Goal: Information Seeking & Learning: Learn about a topic

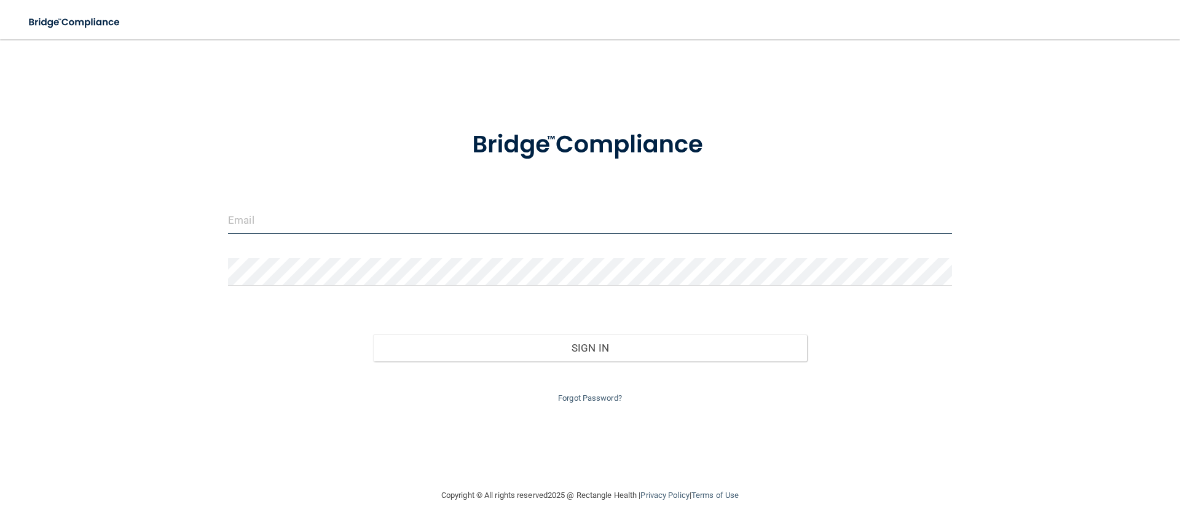
click at [412, 226] on input "email" at bounding box center [590, 220] width 724 height 28
type input "[EMAIL_ADDRESS][DOMAIN_NAME]"
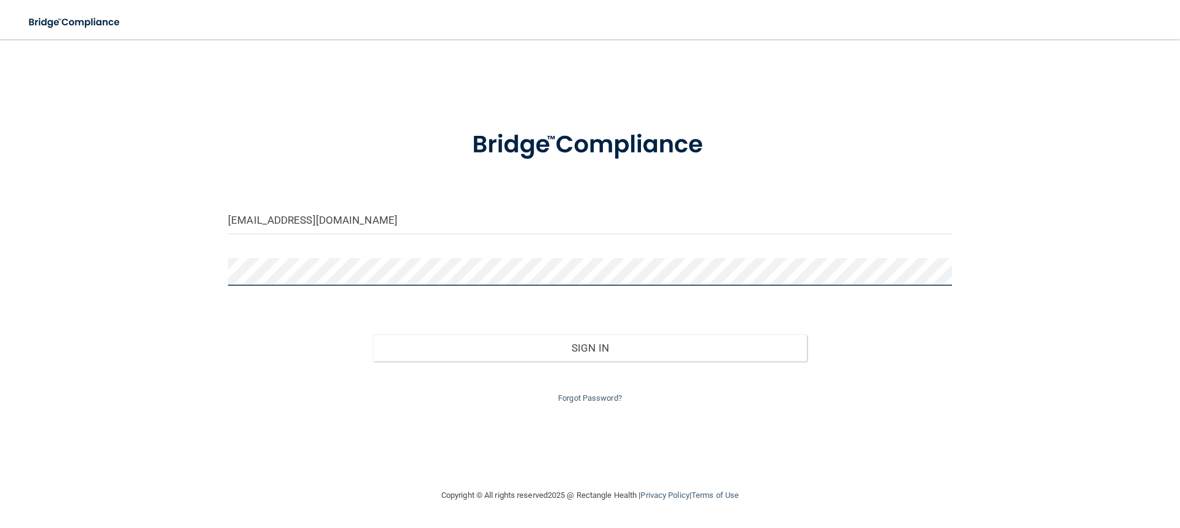
click at [373, 334] on button "Sign In" at bounding box center [590, 347] width 434 height 27
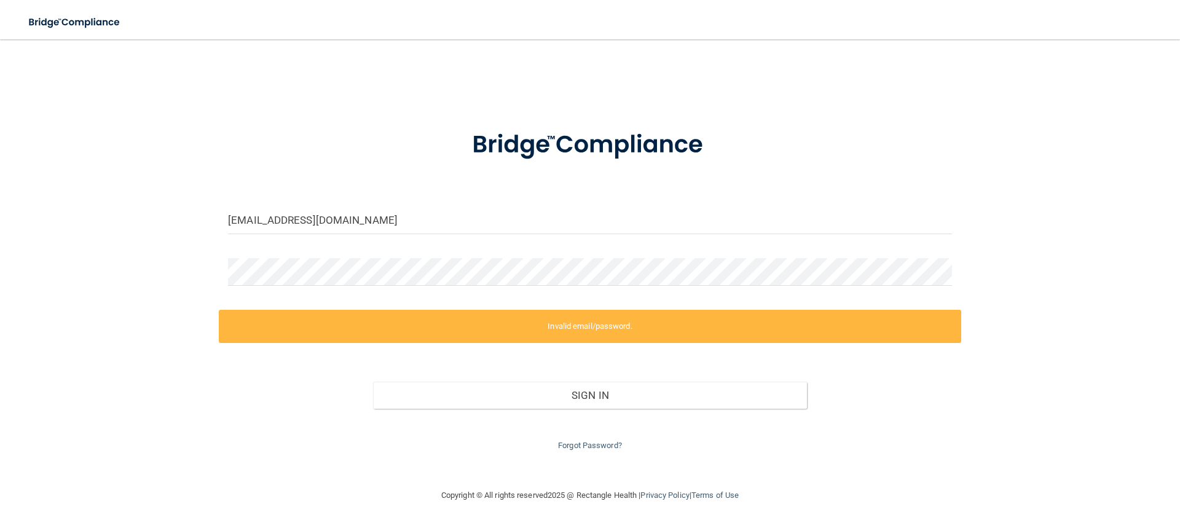
click at [594, 326] on label "Invalid email/password." at bounding box center [590, 326] width 742 height 33
click at [167, 278] on div "[EMAIL_ADDRESS][DOMAIN_NAME] Invalid email/password. You don't have permission …" at bounding box center [590, 264] width 1131 height 424
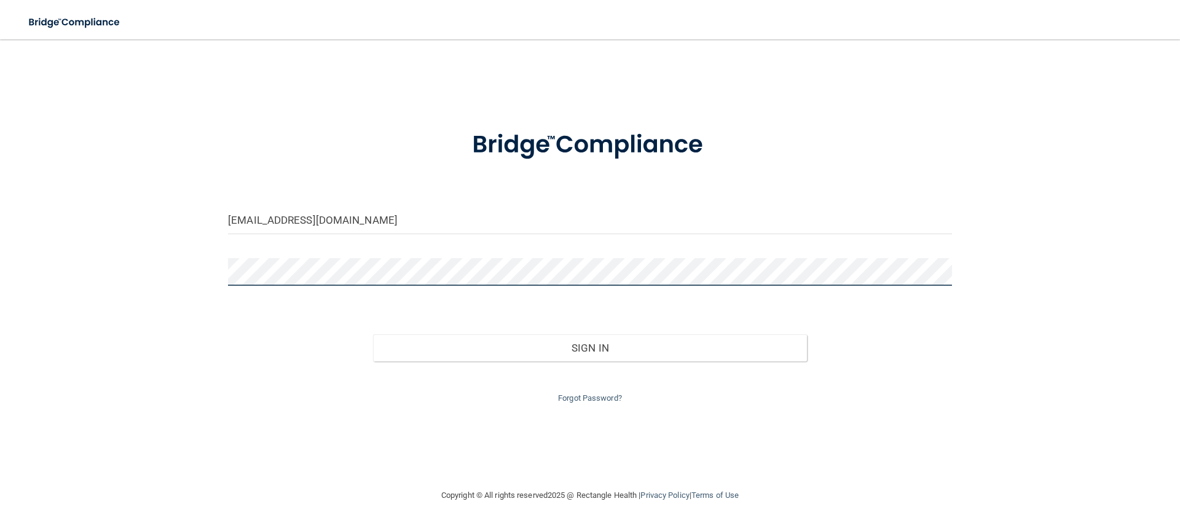
click at [373, 334] on button "Sign In" at bounding box center [590, 347] width 434 height 27
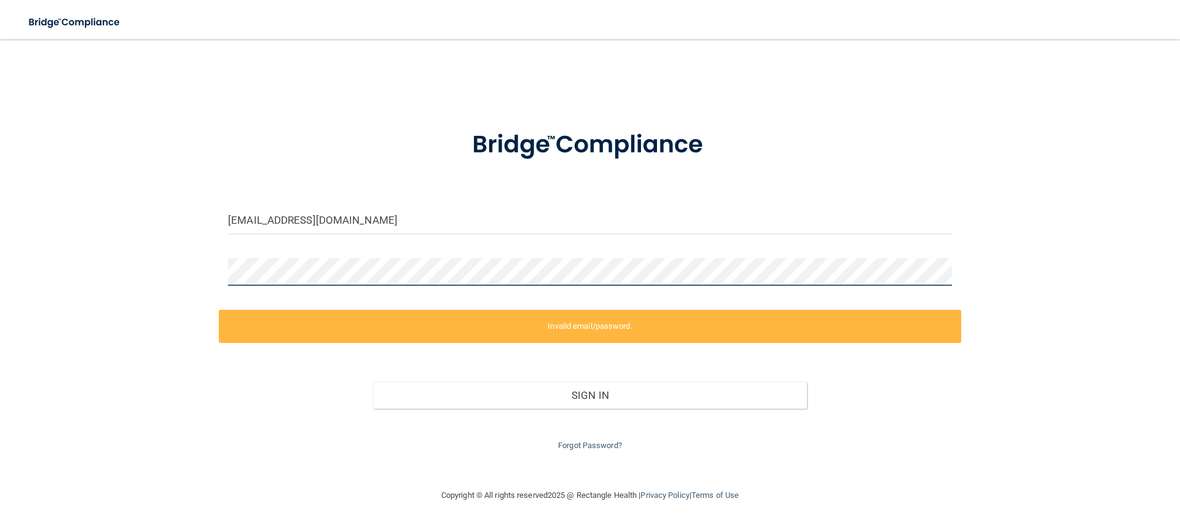
click at [195, 274] on div "[EMAIL_ADDRESS][DOMAIN_NAME] Invalid email/password. You don't have permission …" at bounding box center [590, 264] width 1131 height 424
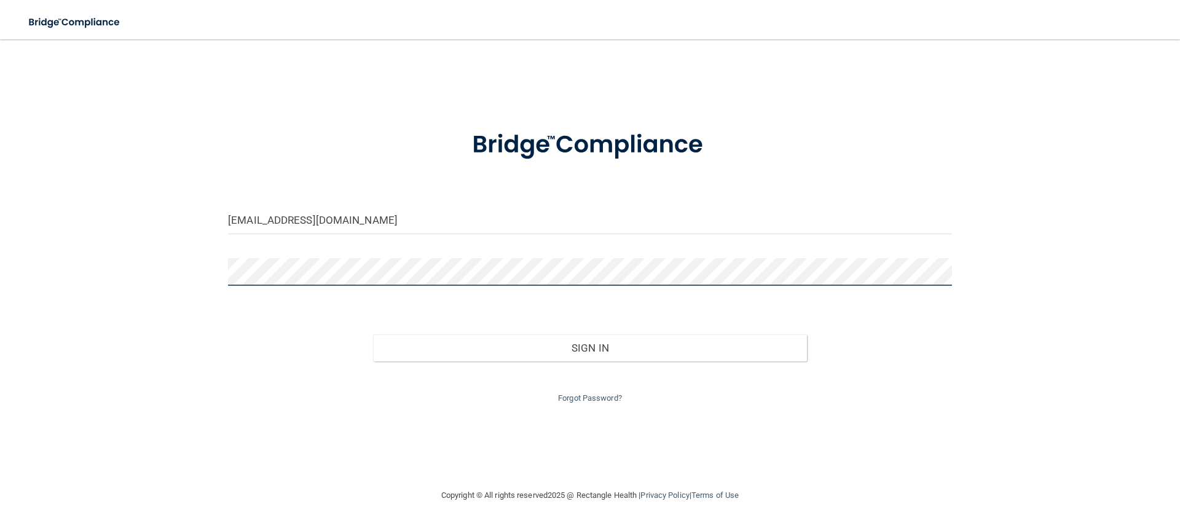
click at [373, 334] on button "Sign In" at bounding box center [590, 347] width 434 height 27
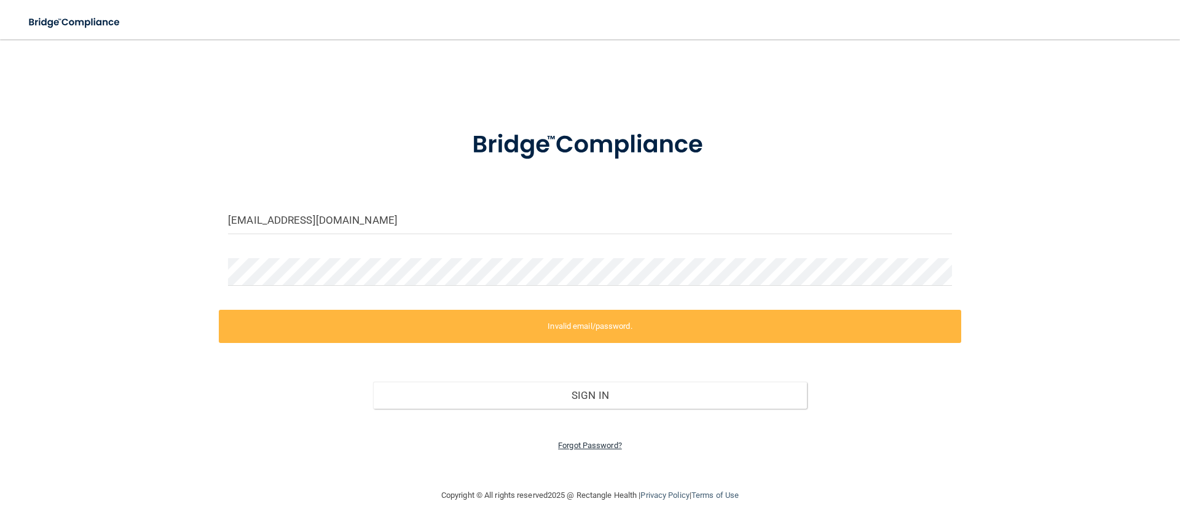
click at [600, 444] on link "Forgot Password?" at bounding box center [590, 445] width 64 height 9
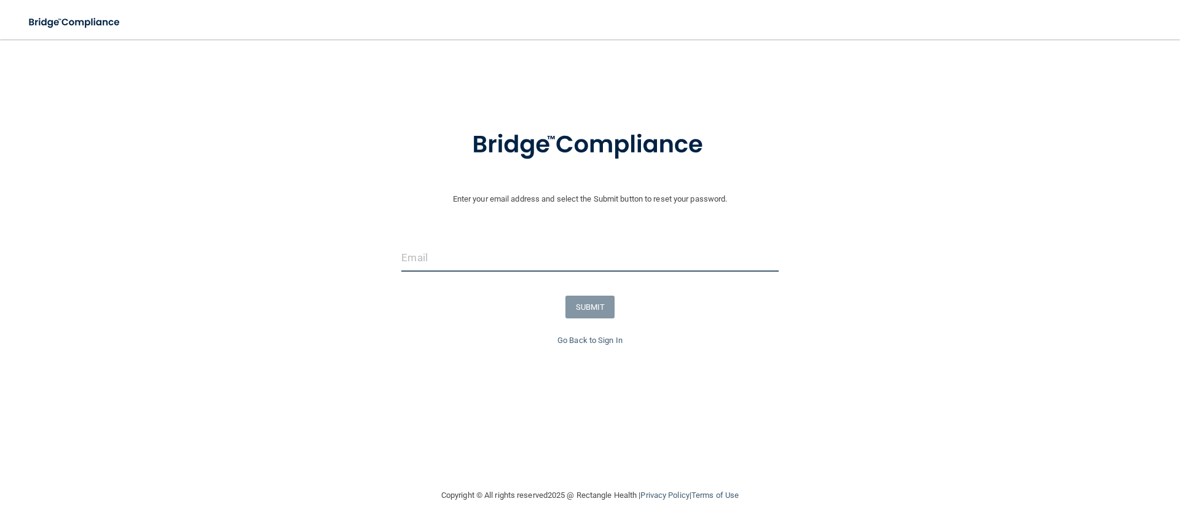
click at [508, 267] on input "email" at bounding box center [589, 258] width 377 height 28
click at [704, 369] on div "Enter your email address and select the Submit button to reset your password. S…" at bounding box center [589, 260] width 1167 height 294
click at [594, 337] on link "Go Back to Sign In" at bounding box center [589, 339] width 65 height 9
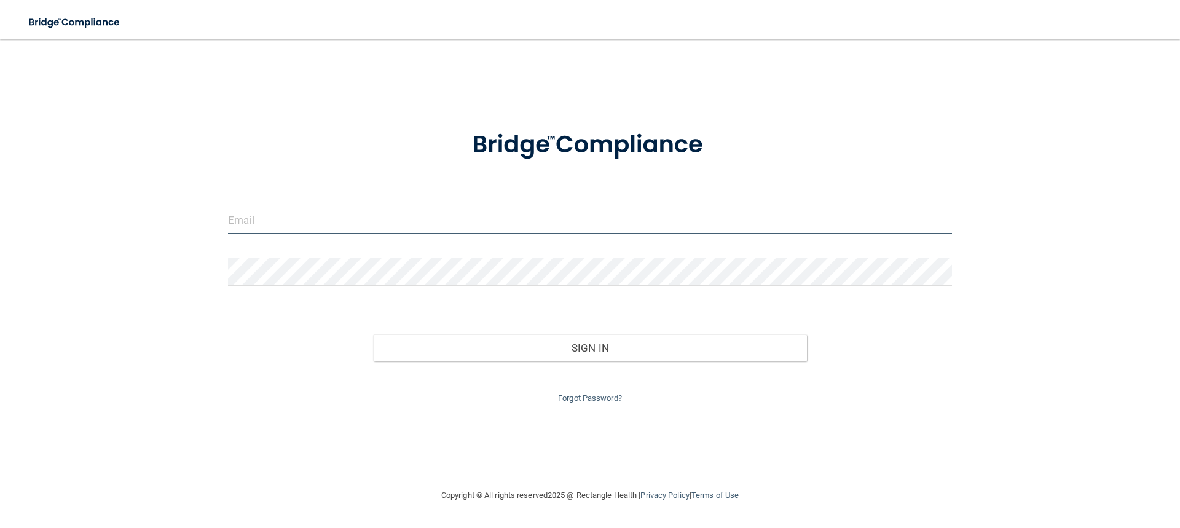
click at [404, 213] on input "email" at bounding box center [590, 220] width 724 height 28
type input "[PERSON_NAME][EMAIL_ADDRESS][DOMAIN_NAME]"
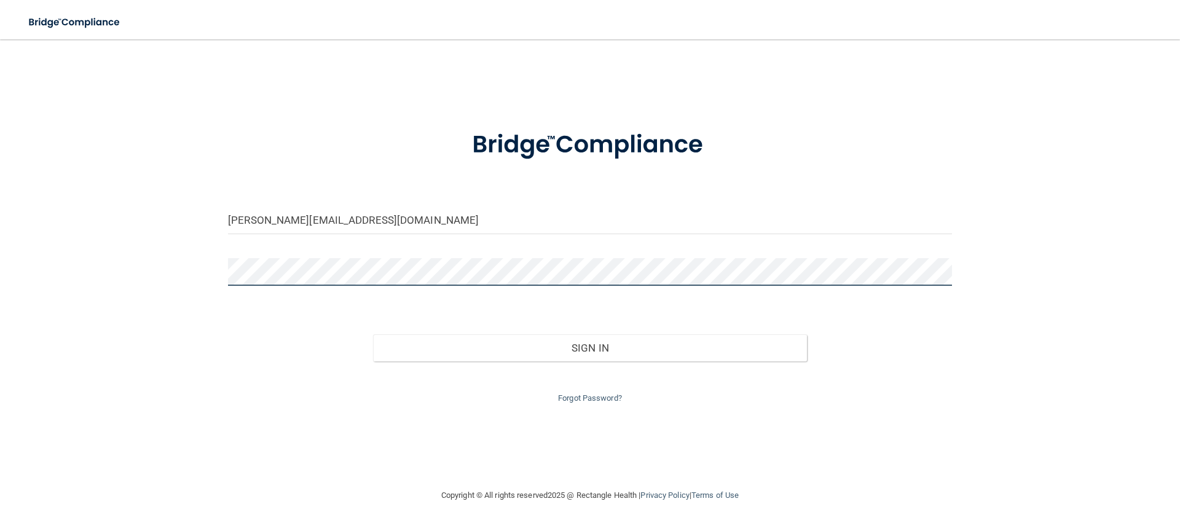
click at [373, 334] on button "Sign In" at bounding box center [590, 347] width 434 height 27
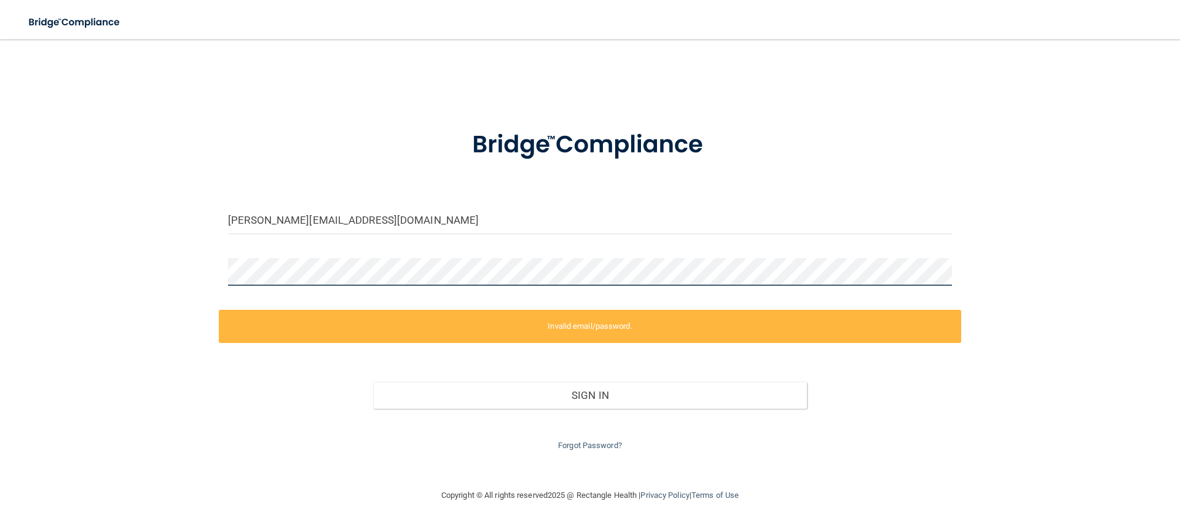
click at [154, 277] on div "jackie@sterlingortho.com Invalid email/password. You don't have permission to a…" at bounding box center [590, 264] width 1131 height 424
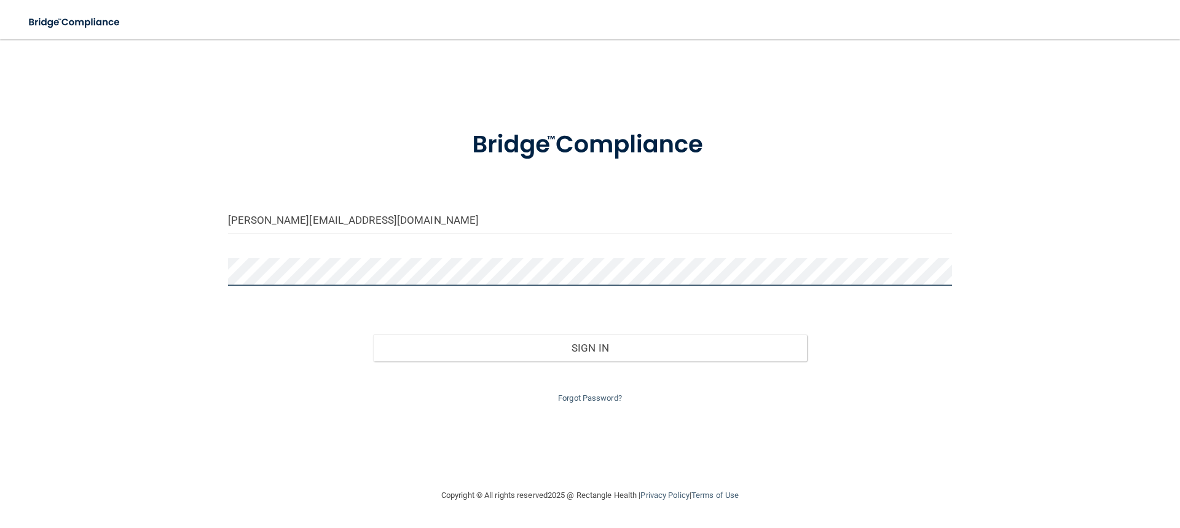
click at [373, 334] on button "Sign In" at bounding box center [590, 347] width 434 height 27
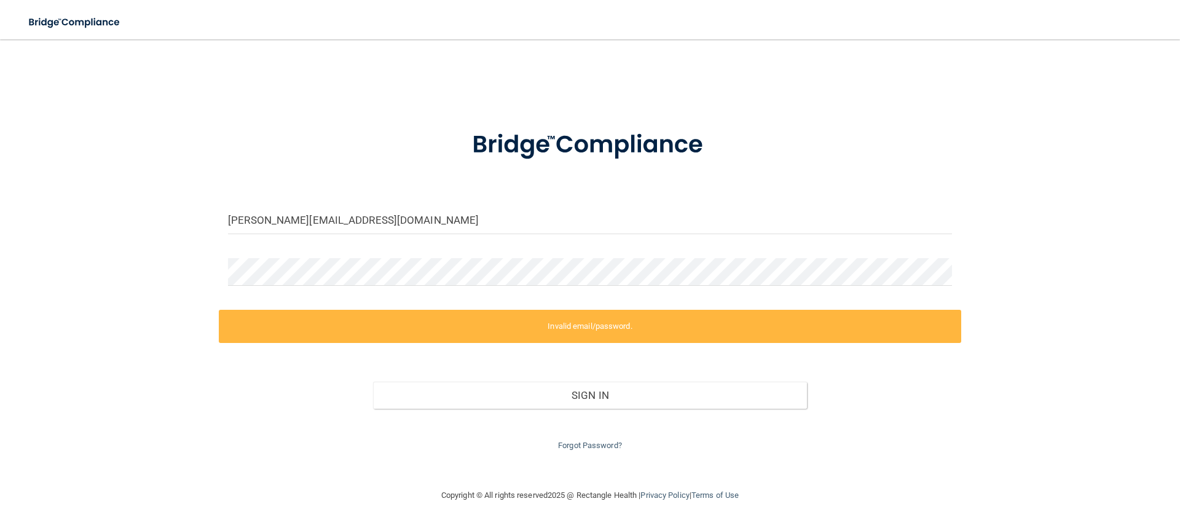
click at [607, 438] on div "Forgot Password?" at bounding box center [590, 431] width 742 height 44
click at [603, 445] on link "Forgot Password?" at bounding box center [590, 445] width 64 height 9
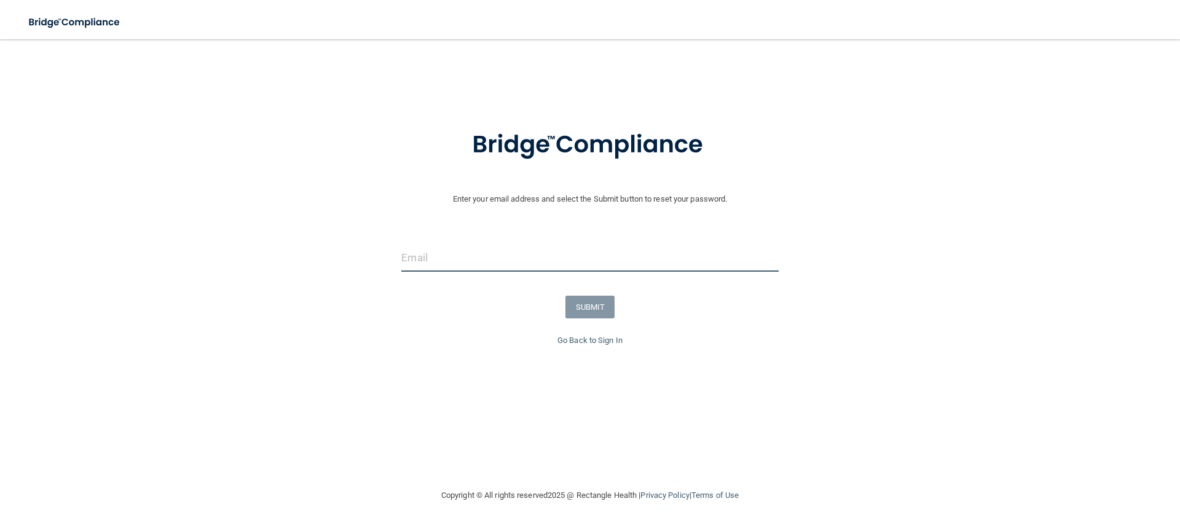
click at [468, 265] on input "email" at bounding box center [589, 258] width 377 height 28
type input "[PERSON_NAME][EMAIL_ADDRESS][DOMAIN_NAME]"
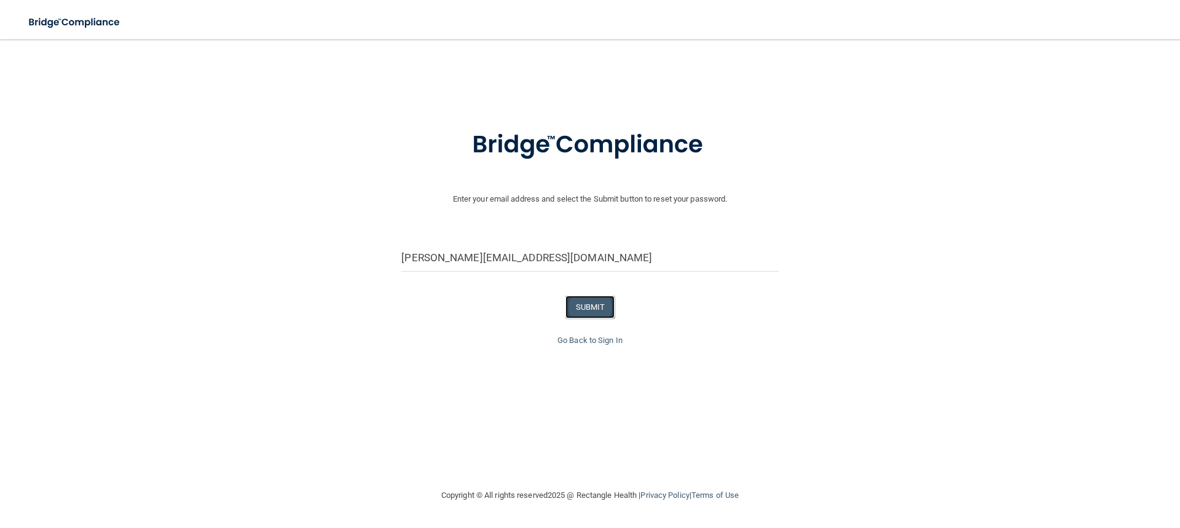
click at [580, 312] on button "SUBMIT" at bounding box center [590, 307] width 50 height 23
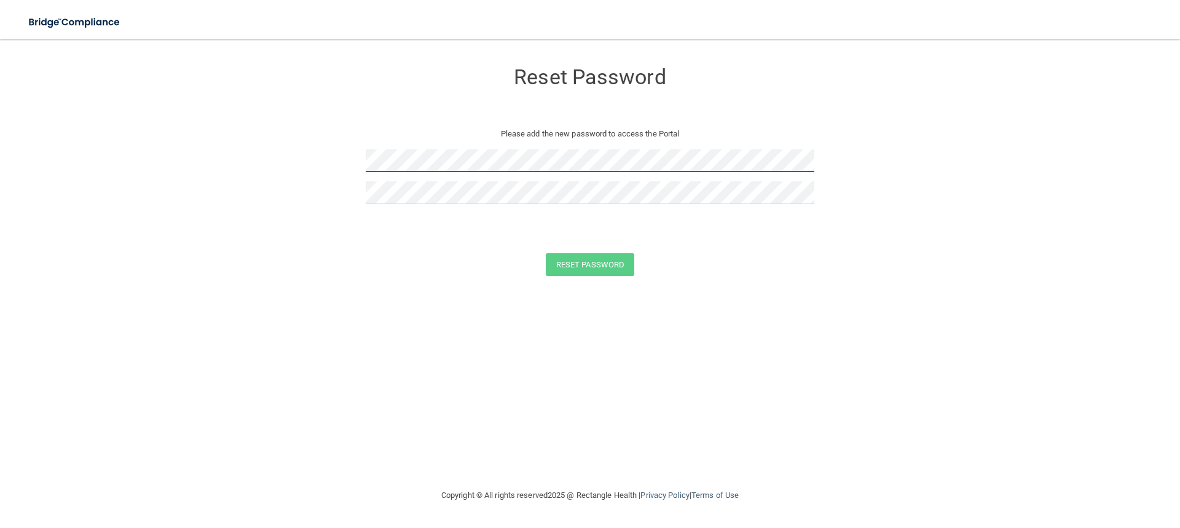
click at [342, 163] on form "Reset Password Please add the new password to access the Portal Reset Password …" at bounding box center [590, 171] width 1131 height 239
click at [586, 273] on button "Reset Password" at bounding box center [590, 264] width 88 height 23
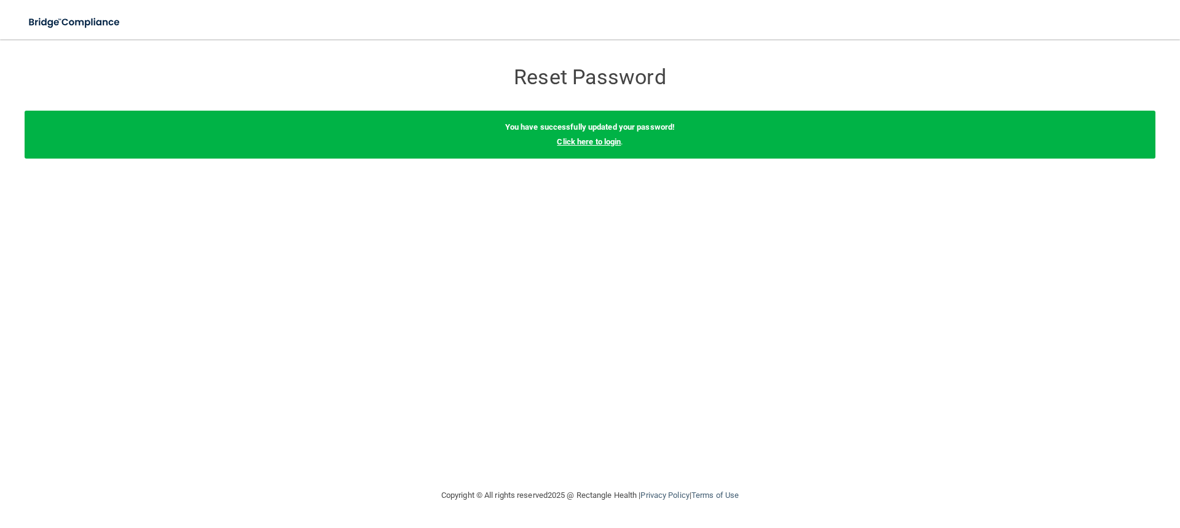
click at [598, 142] on link "Click here to login" at bounding box center [589, 141] width 64 height 9
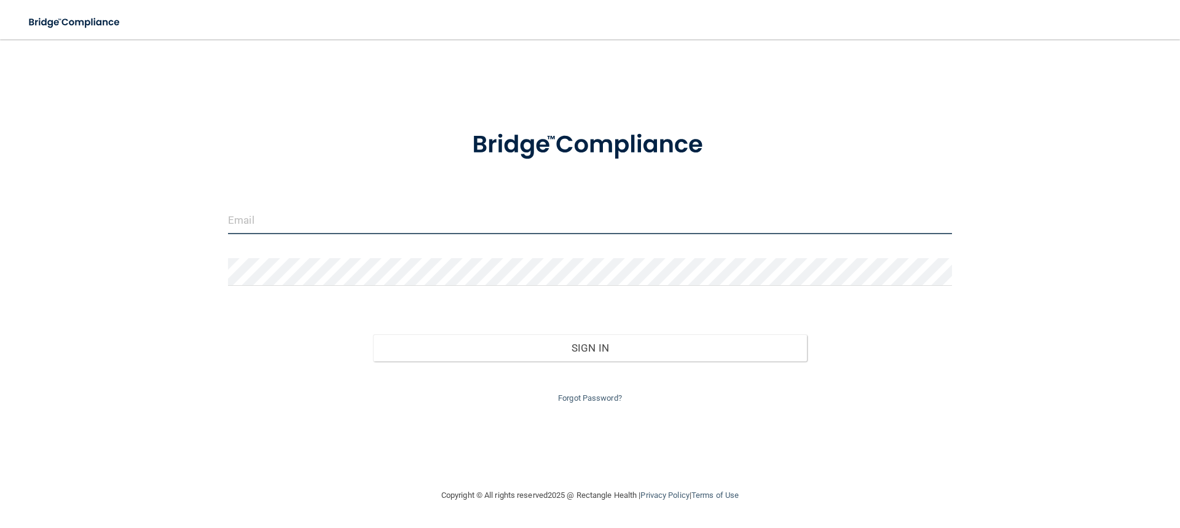
drag, startPoint x: 312, startPoint y: 210, endPoint x: 312, endPoint y: 216, distance: 6.8
click at [312, 210] on input "email" at bounding box center [590, 220] width 724 height 28
type input "[PERSON_NAME][EMAIL_ADDRESS][DOMAIN_NAME]"
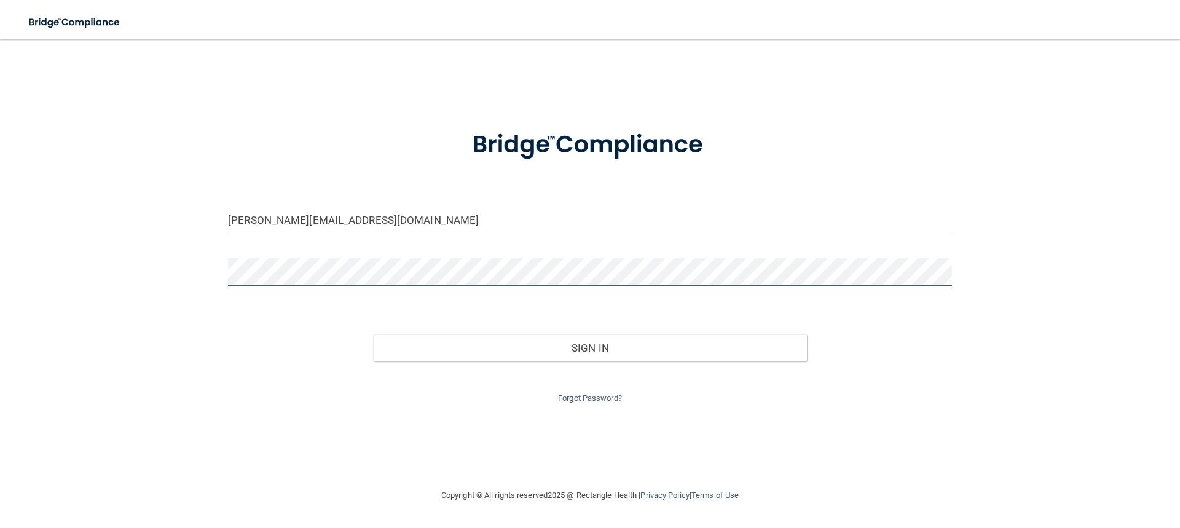
click at [373, 334] on button "Sign In" at bounding box center [590, 347] width 434 height 27
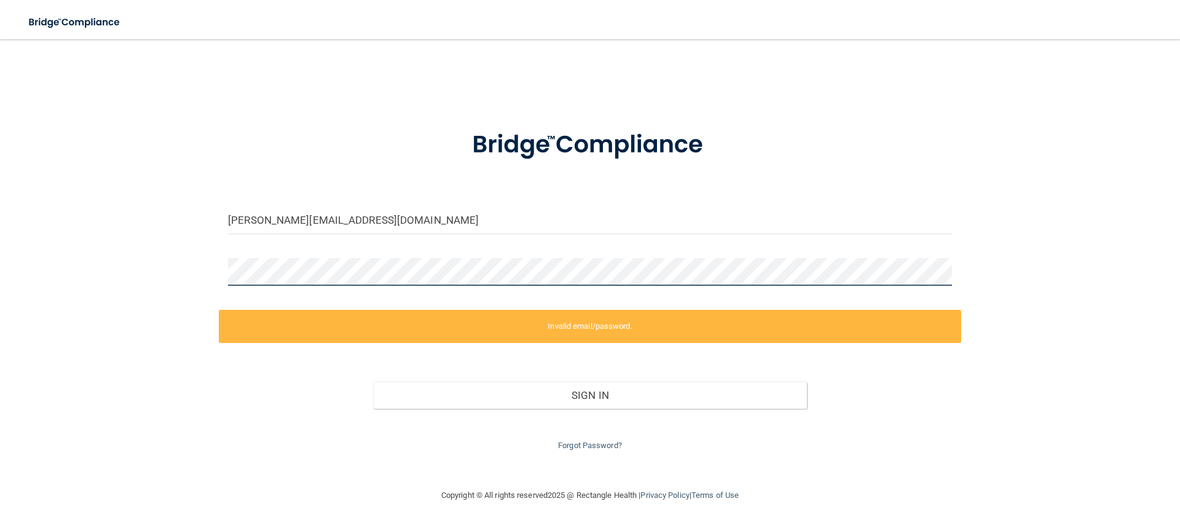
click at [178, 273] on div "jackie@sterlingortho.com Invalid email/password. You don't have permission to a…" at bounding box center [590, 264] width 1131 height 424
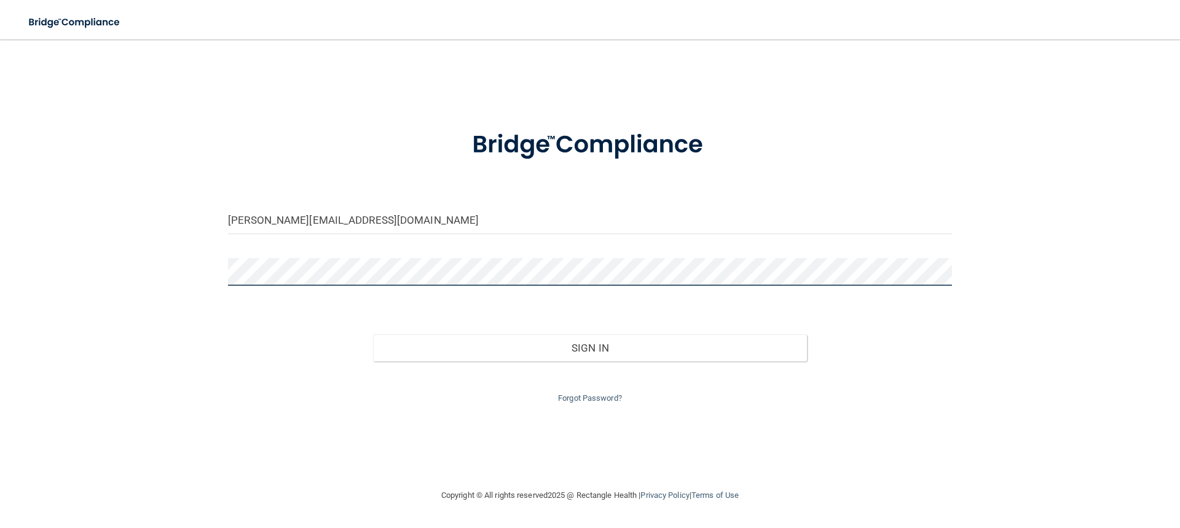
click at [373, 334] on button "Sign In" at bounding box center [590, 347] width 434 height 27
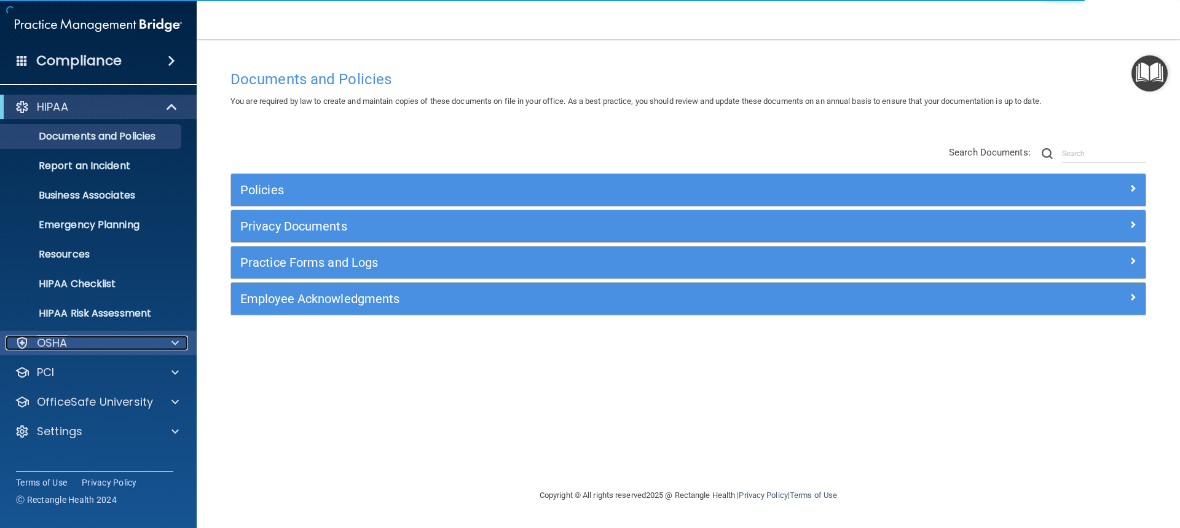
click at [106, 339] on div "OSHA" at bounding box center [82, 342] width 152 height 15
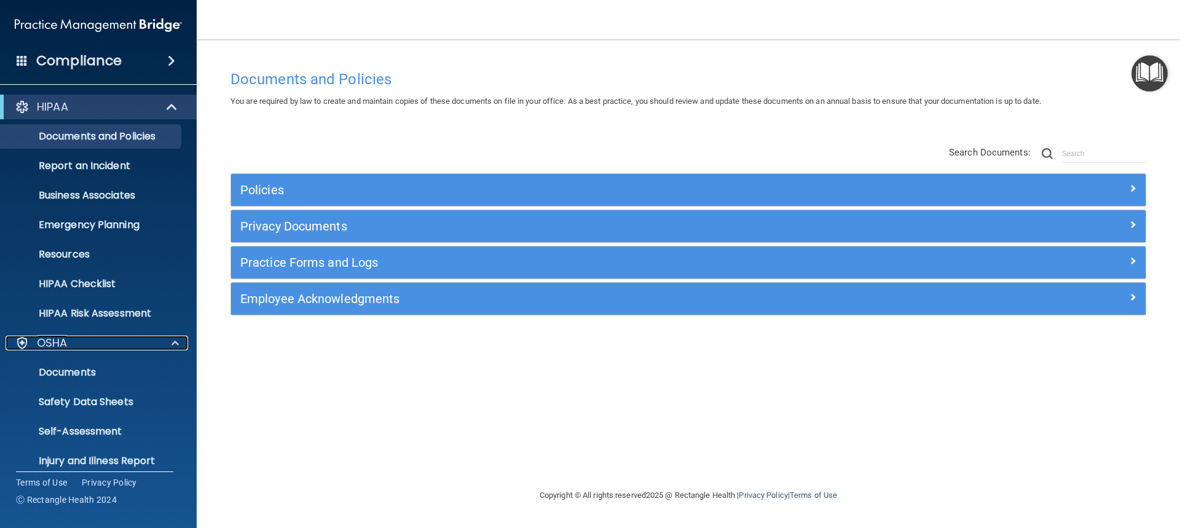
scroll to position [61, 0]
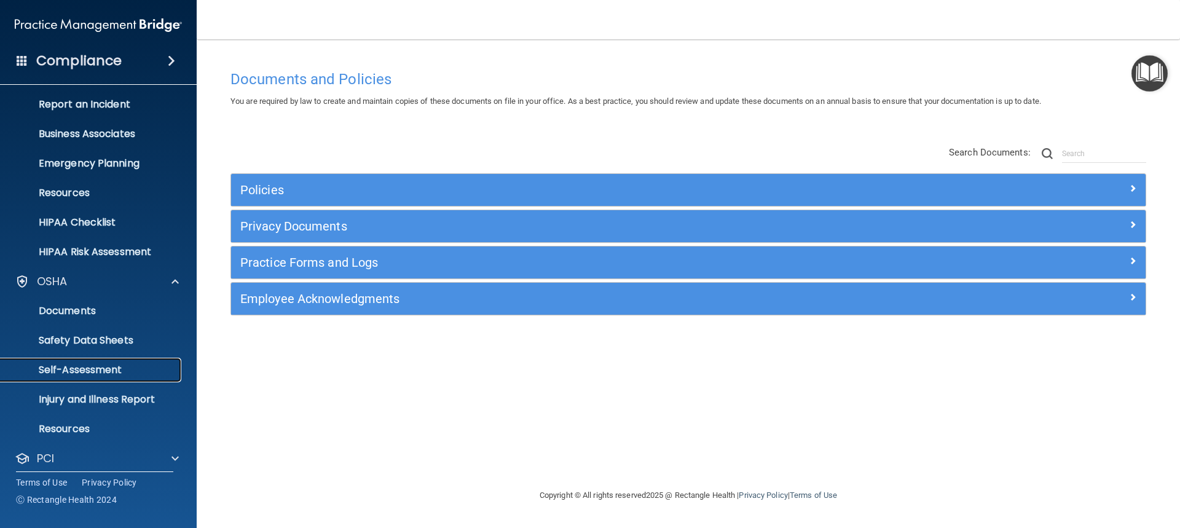
click at [105, 372] on p "Self-Assessment" at bounding box center [92, 370] width 168 height 12
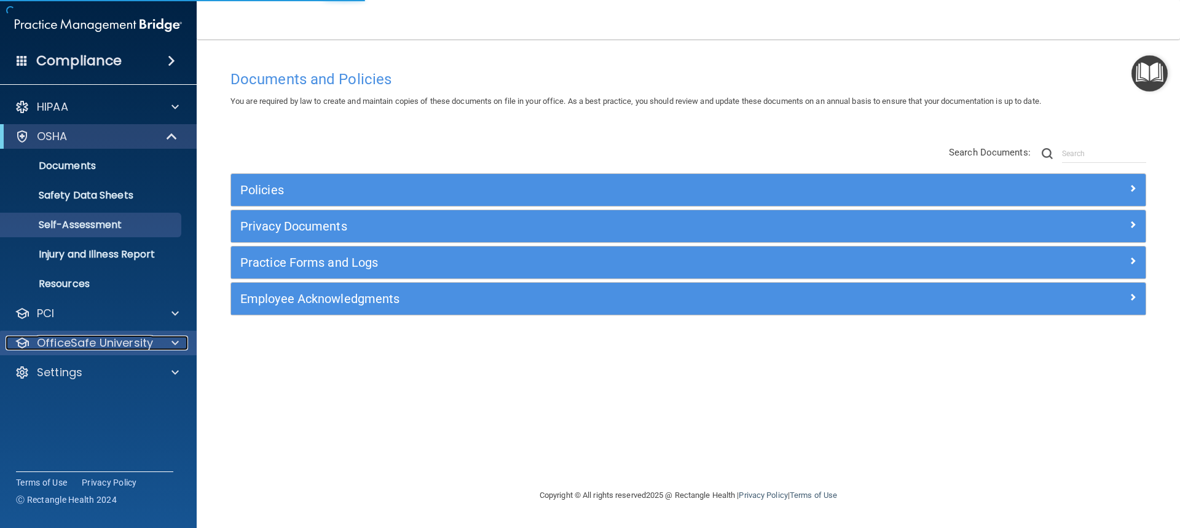
click at [108, 343] on p "OfficeSafe University" at bounding box center [95, 342] width 116 height 15
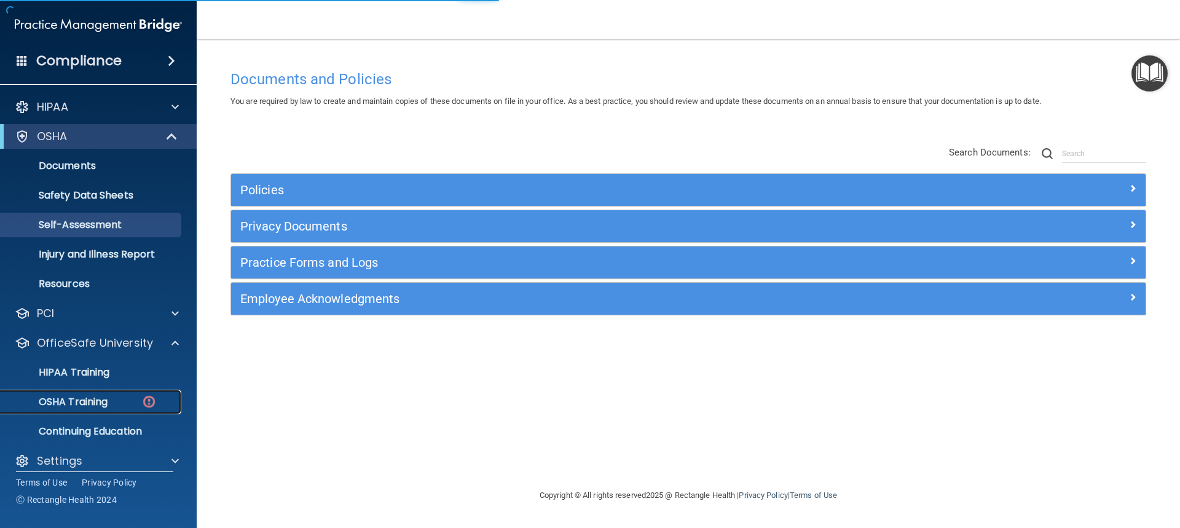
click at [119, 403] on div "OSHA Training" at bounding box center [92, 402] width 168 height 12
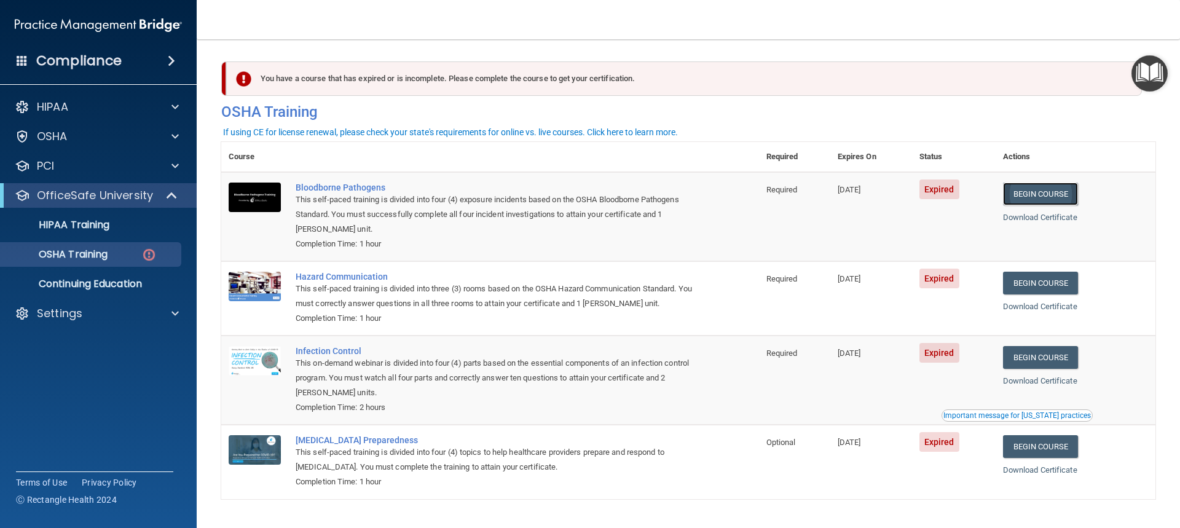
click at [1039, 191] on link "Begin Course" at bounding box center [1040, 193] width 75 height 23
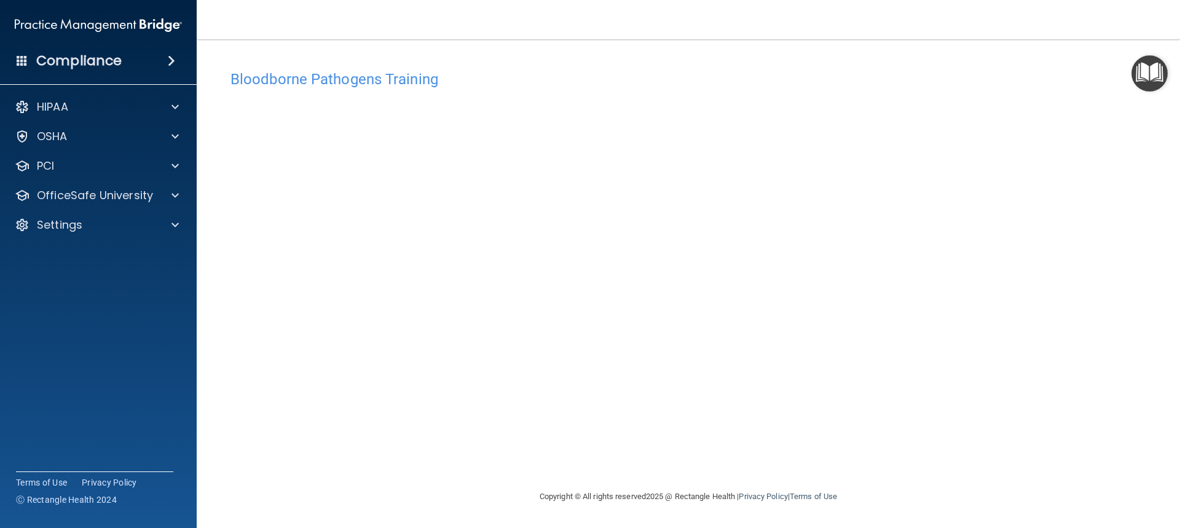
click at [355, 78] on h4 "Bloodborne Pathogens Training" at bounding box center [688, 79] width 916 height 16
click at [1148, 73] on img "Open Resource Center" at bounding box center [1149, 73] width 36 height 36
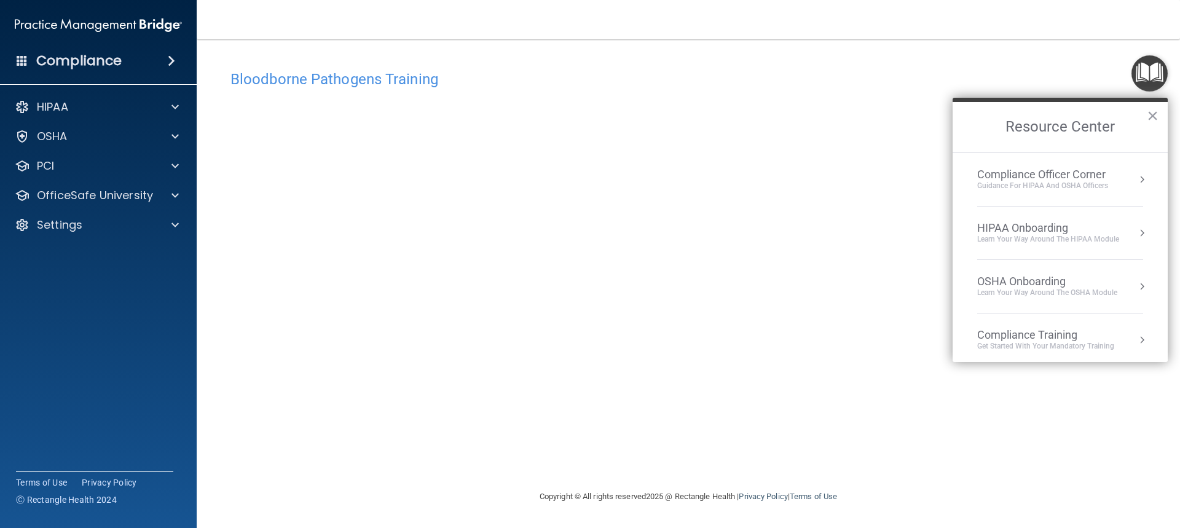
click at [1037, 85] on h4 "Bloodborne Pathogens Training" at bounding box center [688, 79] width 916 height 16
click at [1153, 114] on button "×" at bounding box center [1153, 116] width 12 height 20
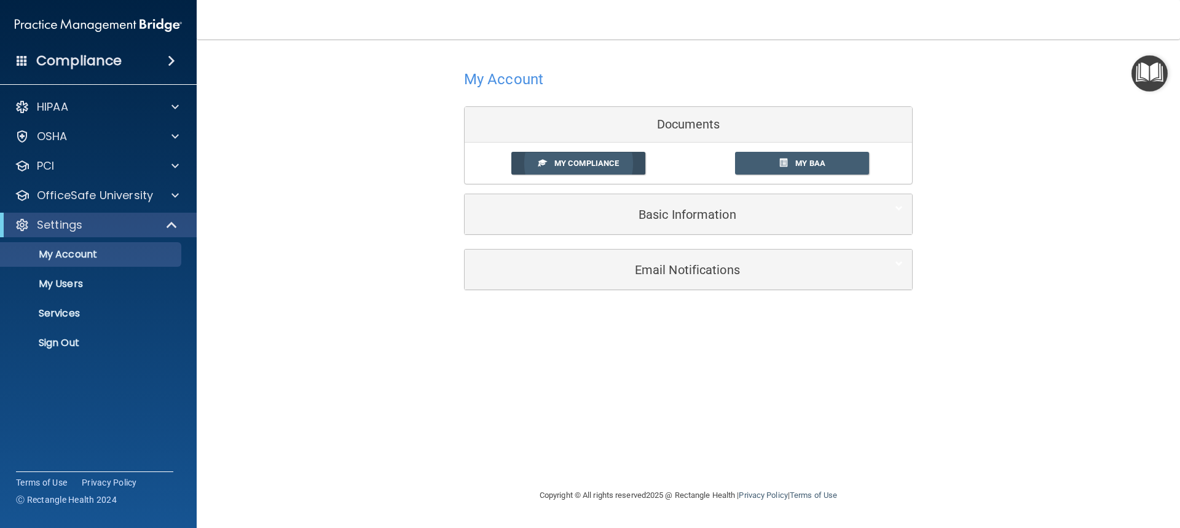
click at [604, 158] on link "My Compliance" at bounding box center [578, 163] width 135 height 23
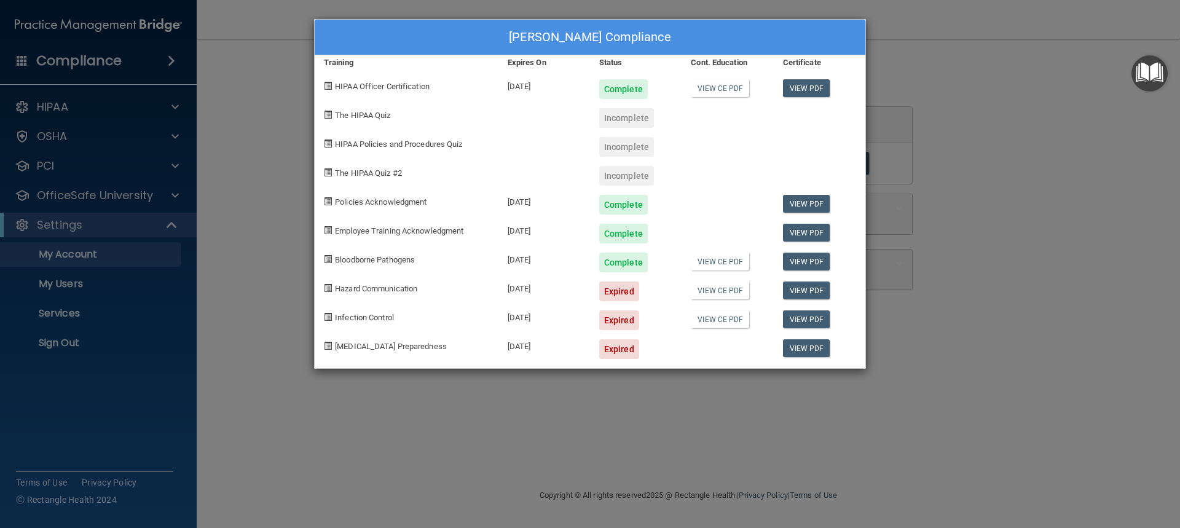
click at [423, 406] on div "Jackie LaLonde's Compliance Training Expires On Status Cont. Education Certific…" at bounding box center [590, 264] width 1180 height 528
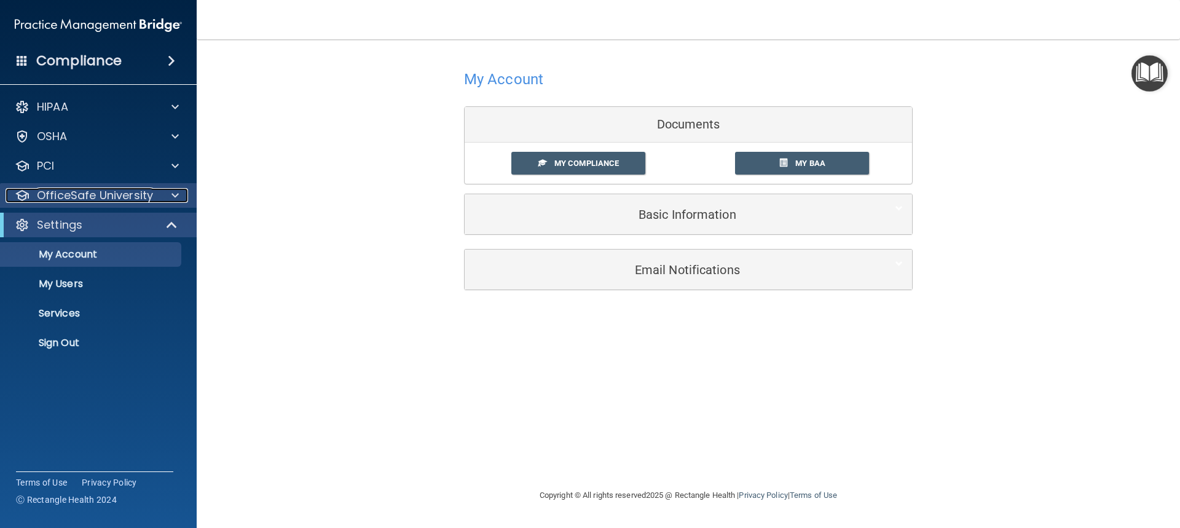
click at [158, 191] on div at bounding box center [173, 195] width 31 height 15
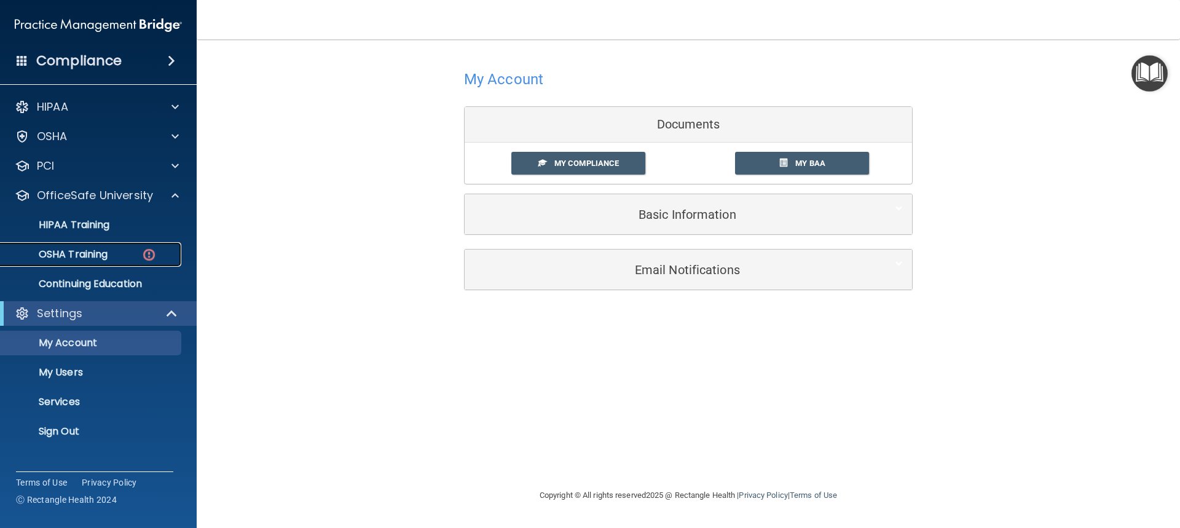
click at [108, 252] on p "OSHA Training" at bounding box center [58, 254] width 100 height 12
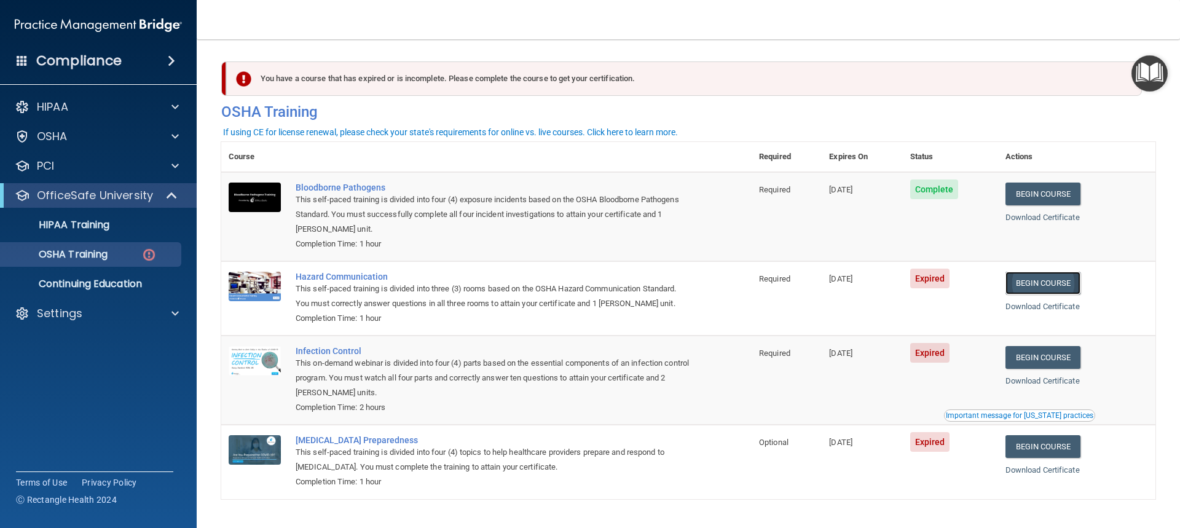
click at [1037, 280] on link "Begin Course" at bounding box center [1042, 283] width 75 height 23
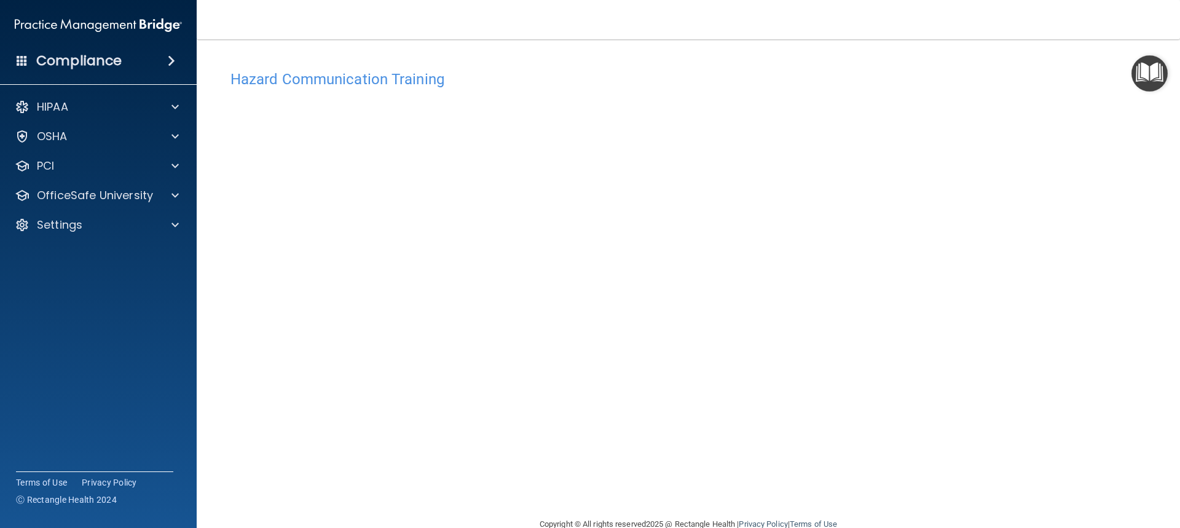
scroll to position [26, 0]
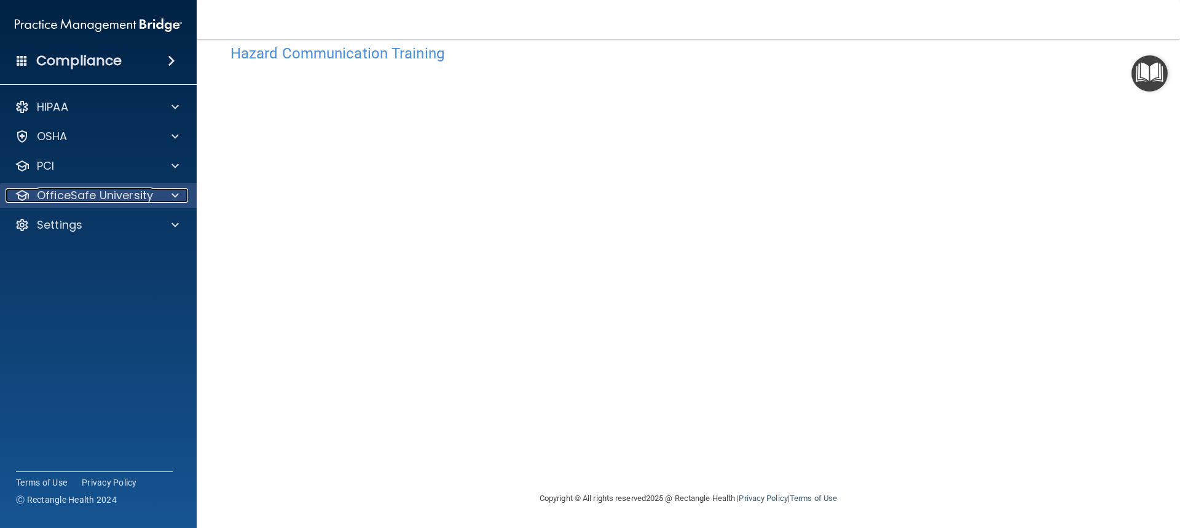
click at [82, 196] on p "OfficeSafe University" at bounding box center [95, 195] width 116 height 15
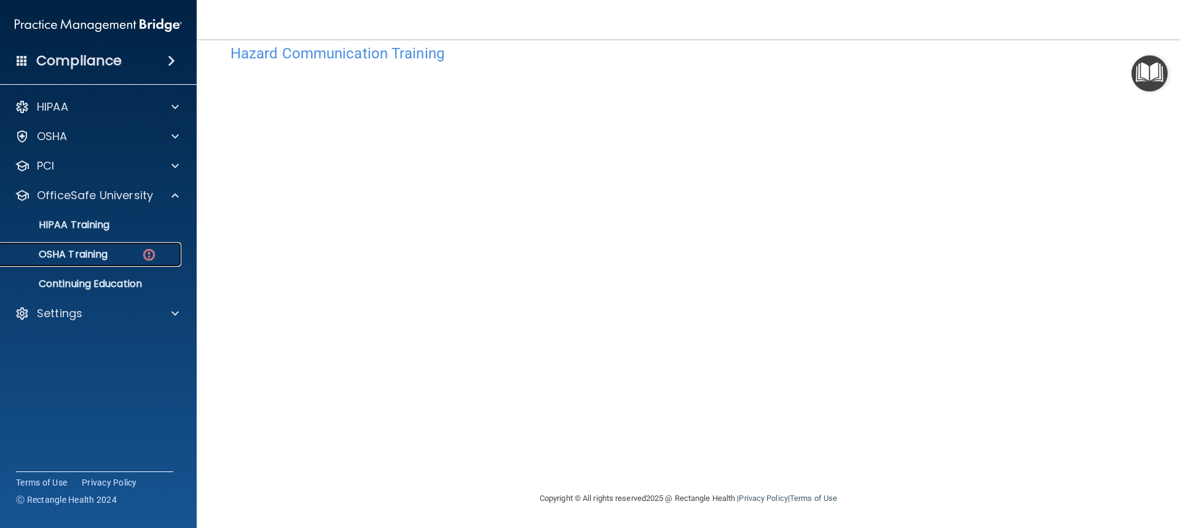
click at [90, 253] on p "OSHA Training" at bounding box center [58, 254] width 100 height 12
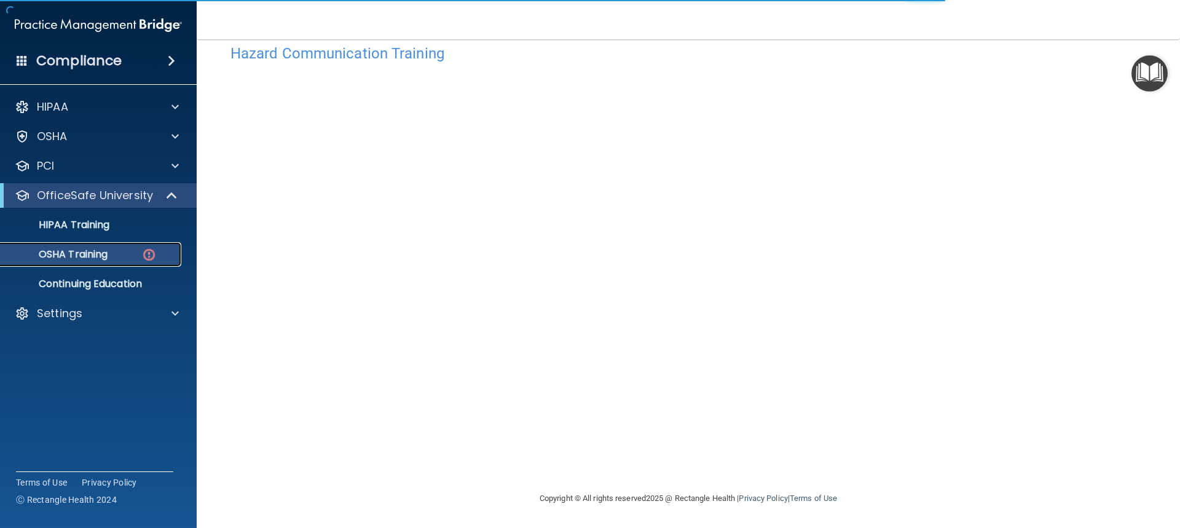
scroll to position [37, 0]
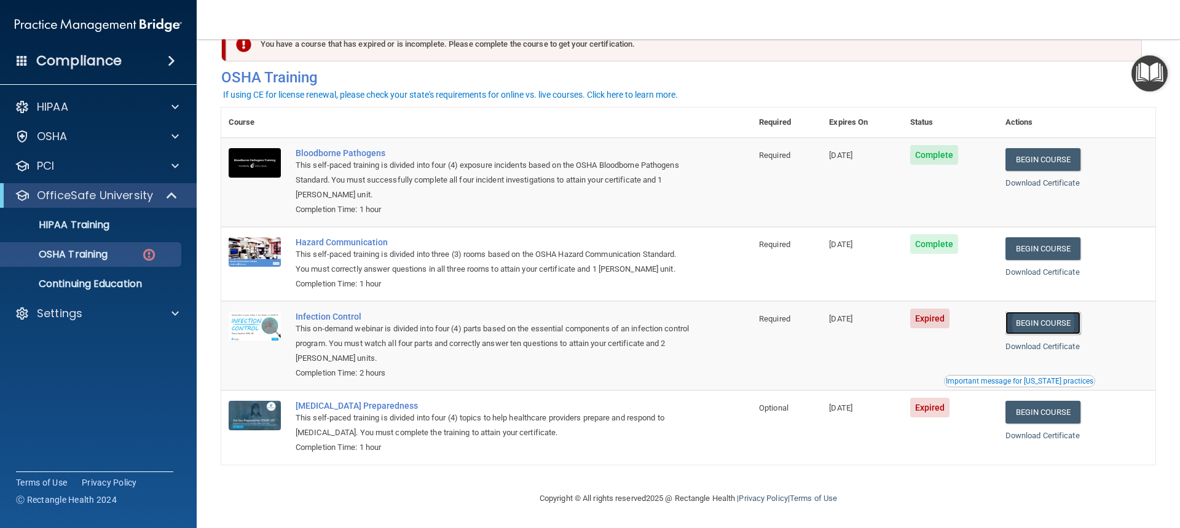
click at [1035, 324] on link "Begin Course" at bounding box center [1042, 323] width 75 height 23
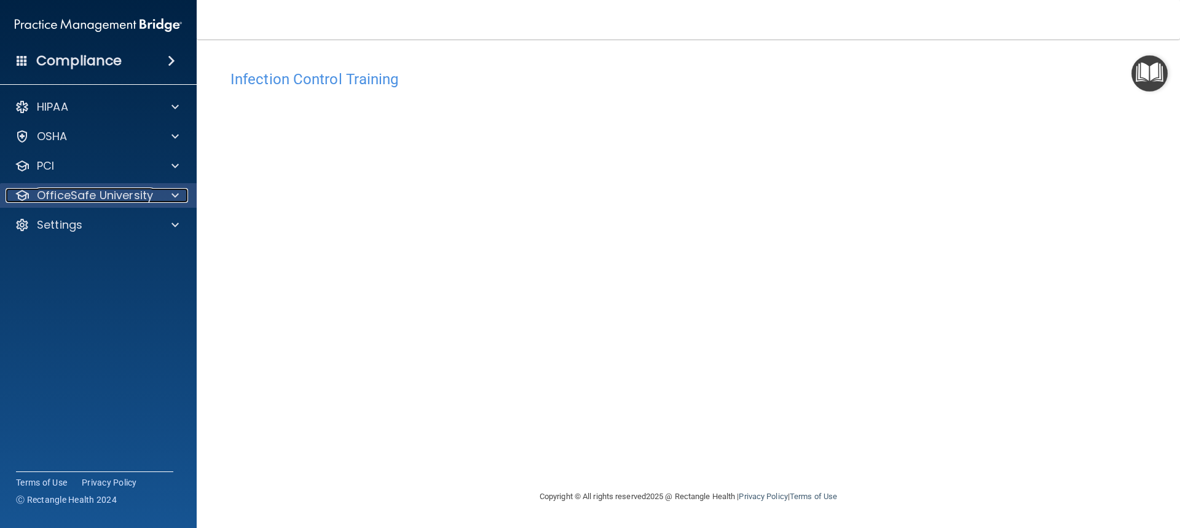
click at [69, 191] on p "OfficeSafe University" at bounding box center [95, 195] width 116 height 15
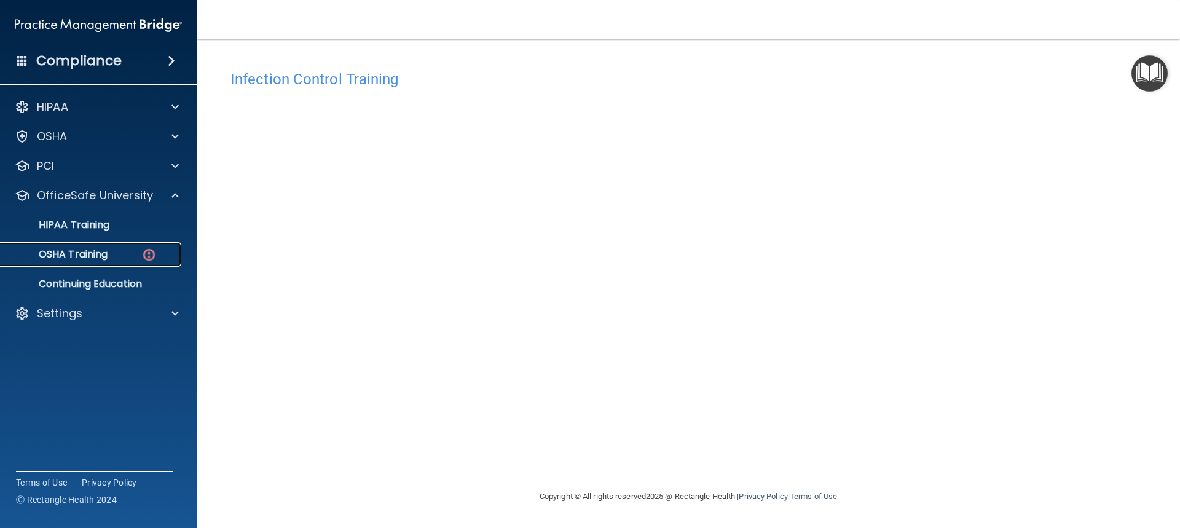
click at [94, 251] on p "OSHA Training" at bounding box center [58, 254] width 100 height 12
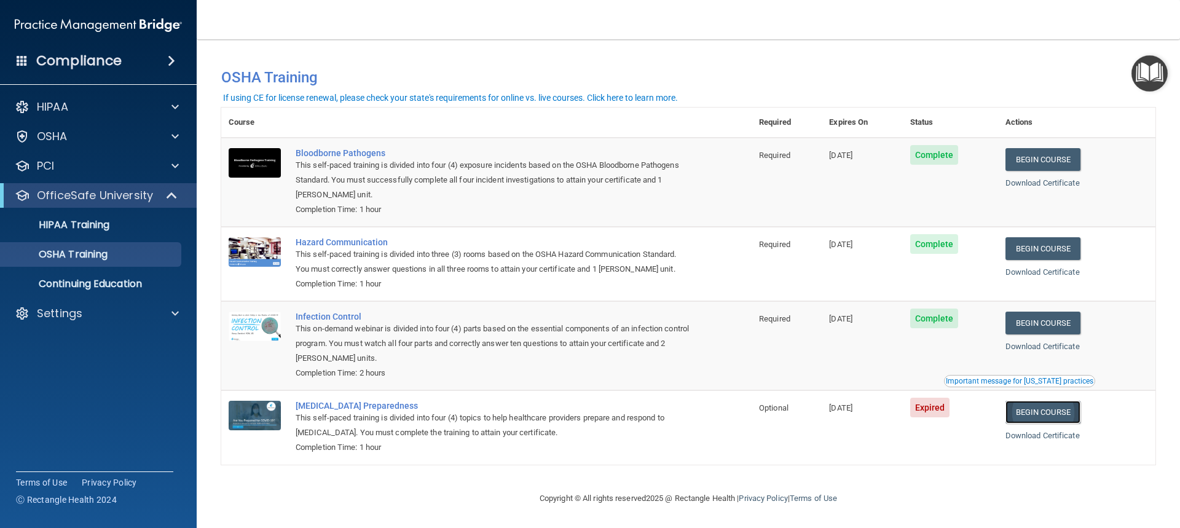
click at [1053, 419] on link "Begin Course" at bounding box center [1042, 412] width 75 height 23
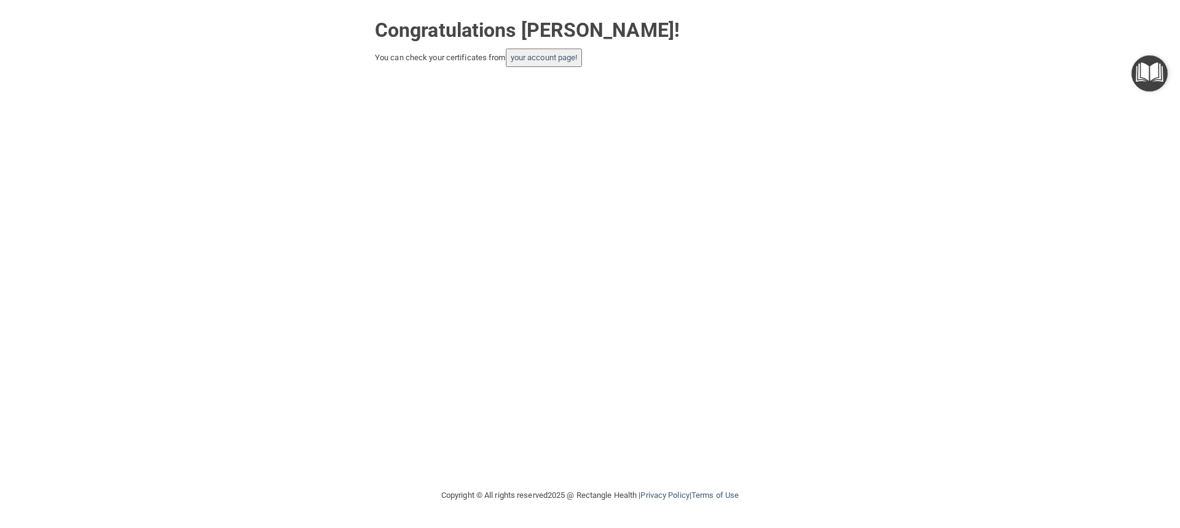
click at [565, 273] on div "Congratulations [PERSON_NAME]! You can check your certificates from your accoun…" at bounding box center [590, 243] width 1131 height 463
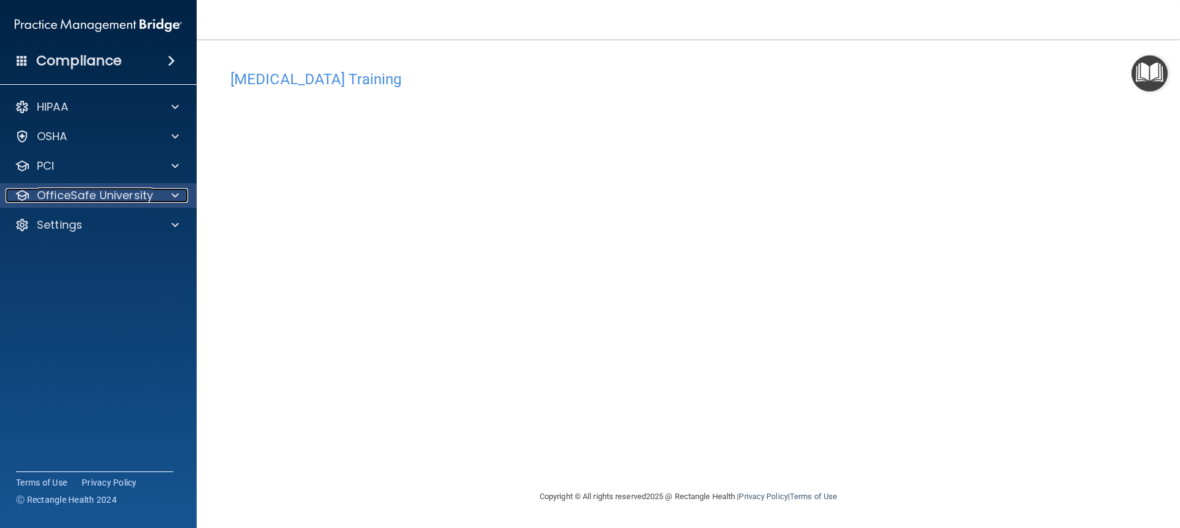
click at [107, 197] on p "OfficeSafe University" at bounding box center [95, 195] width 116 height 15
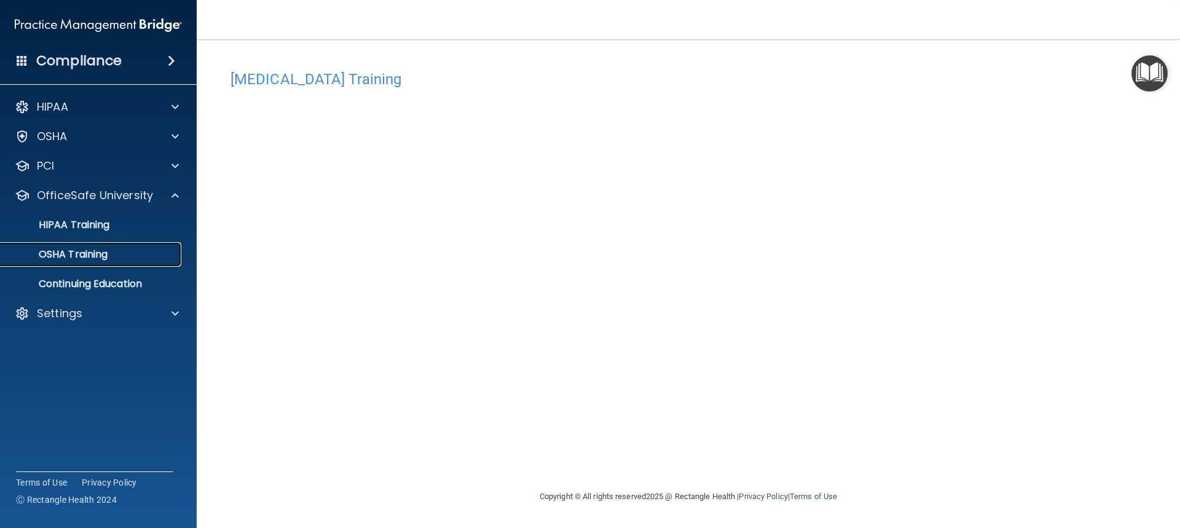
click at [121, 253] on div "OSHA Training" at bounding box center [92, 254] width 168 height 12
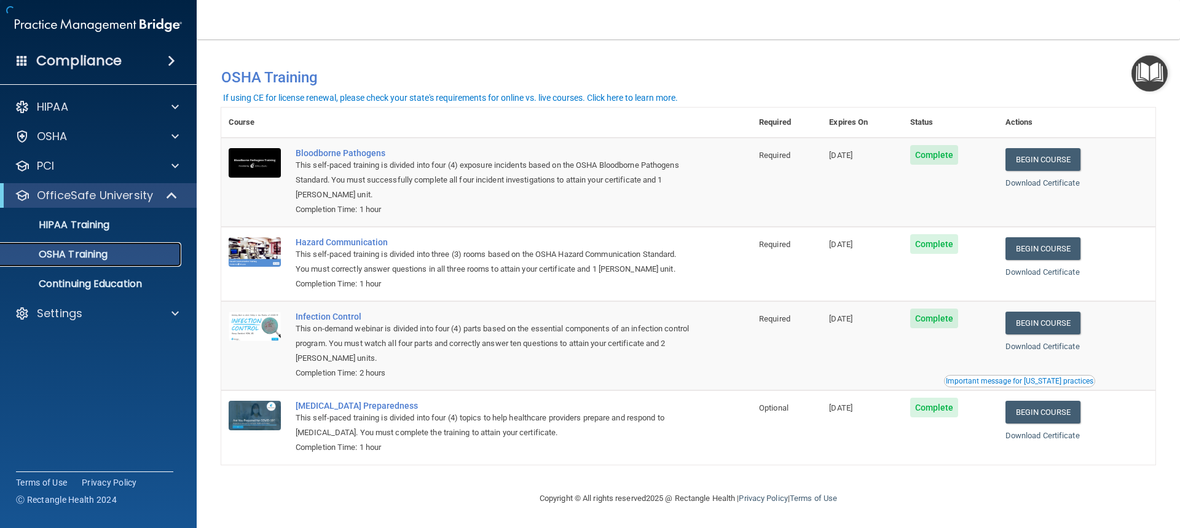
click at [121, 253] on div "OSHA Training" at bounding box center [92, 254] width 168 height 12
click at [120, 223] on div "HIPAA Training" at bounding box center [92, 225] width 168 height 12
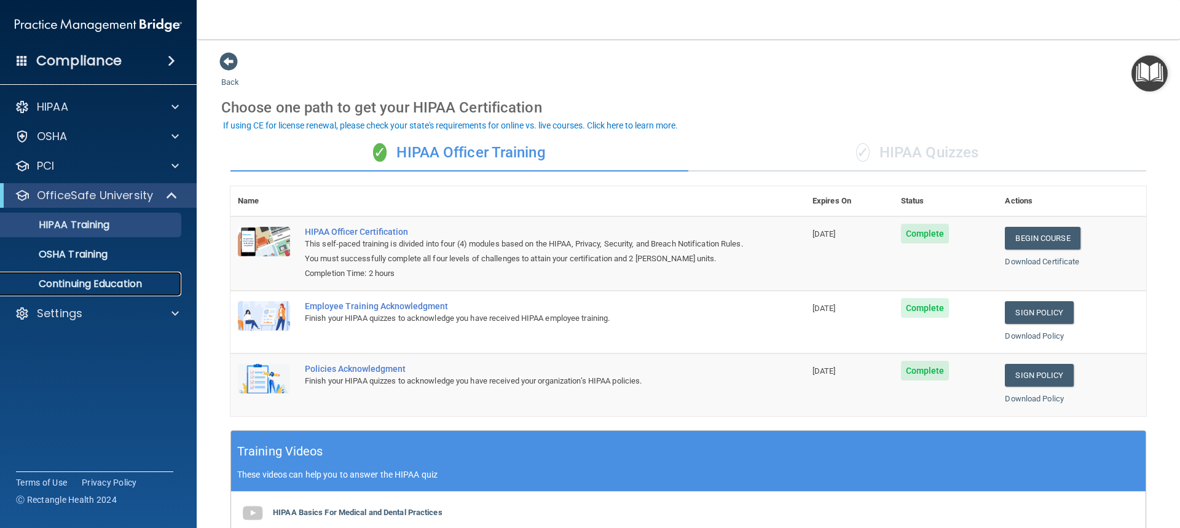
click at [139, 282] on p "Continuing Education" at bounding box center [92, 284] width 168 height 12
